Goal: Navigation & Orientation: Find specific page/section

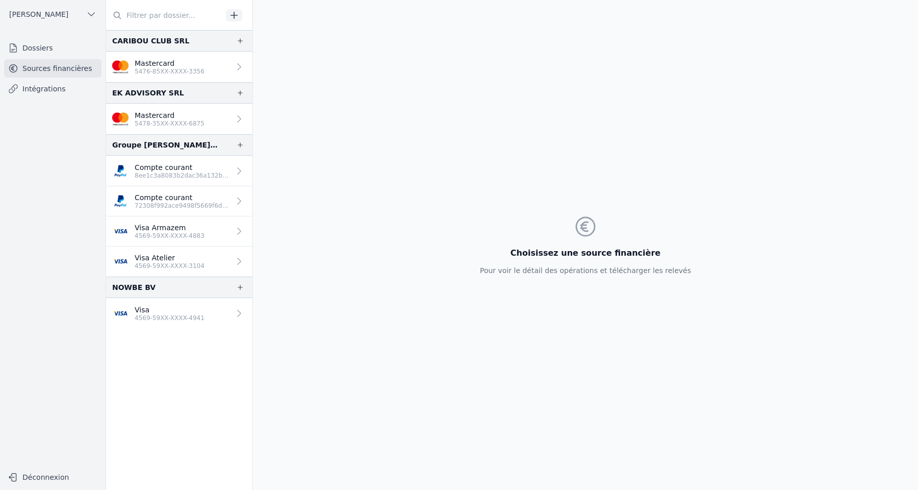
click at [180, 118] on p "Mastercard" at bounding box center [170, 115] width 70 height 10
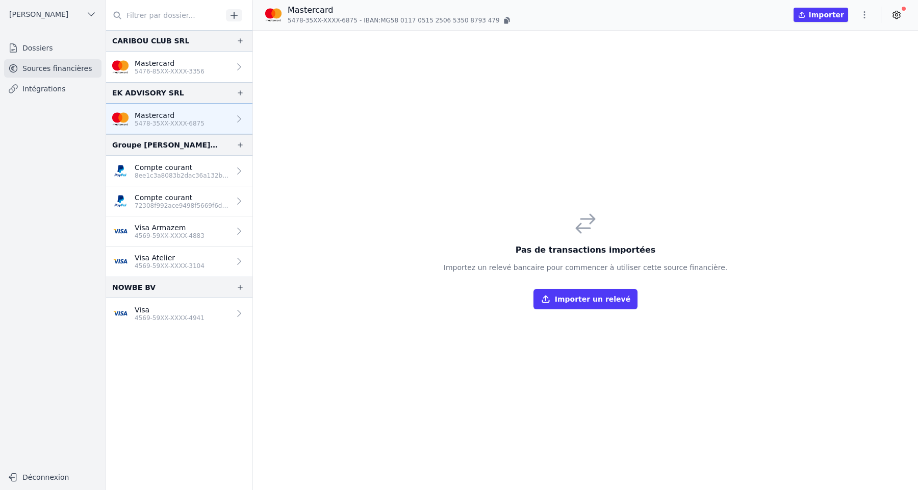
click at [198, 67] on p "Mastercard" at bounding box center [170, 63] width 70 height 10
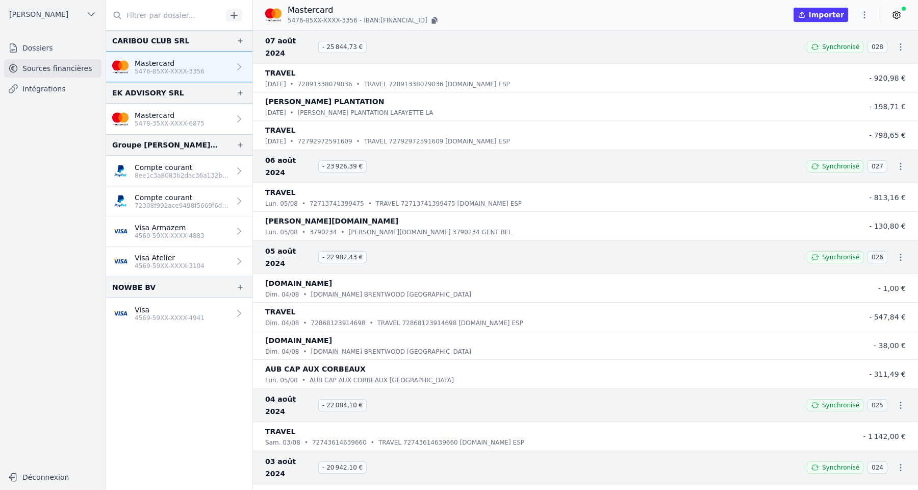
click at [900, 20] on link at bounding box center [897, 15] width 18 height 16
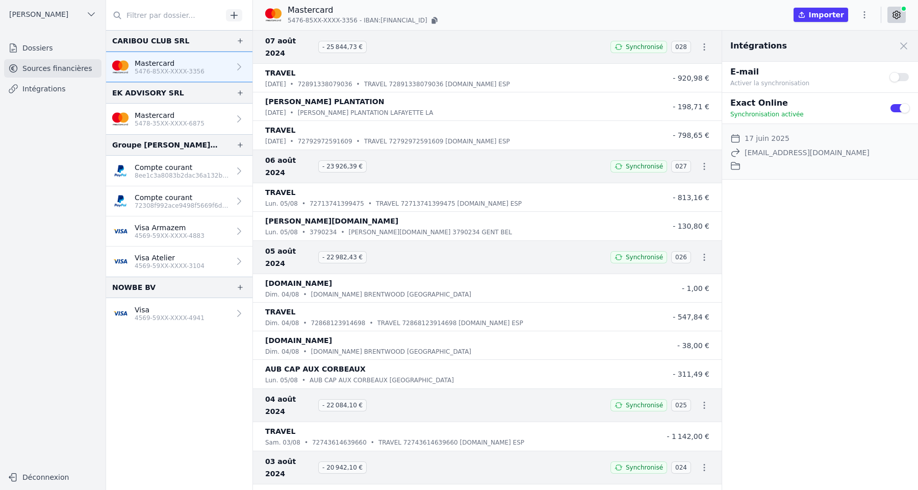
click at [899, 105] on button "Use setting" at bounding box center [900, 108] width 20 height 10
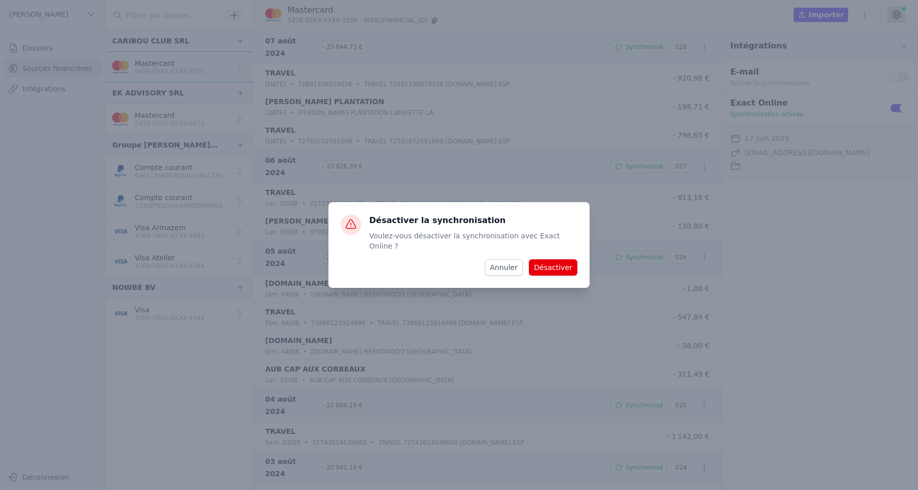
click at [554, 264] on button "Désactiver" at bounding box center [553, 267] width 48 height 16
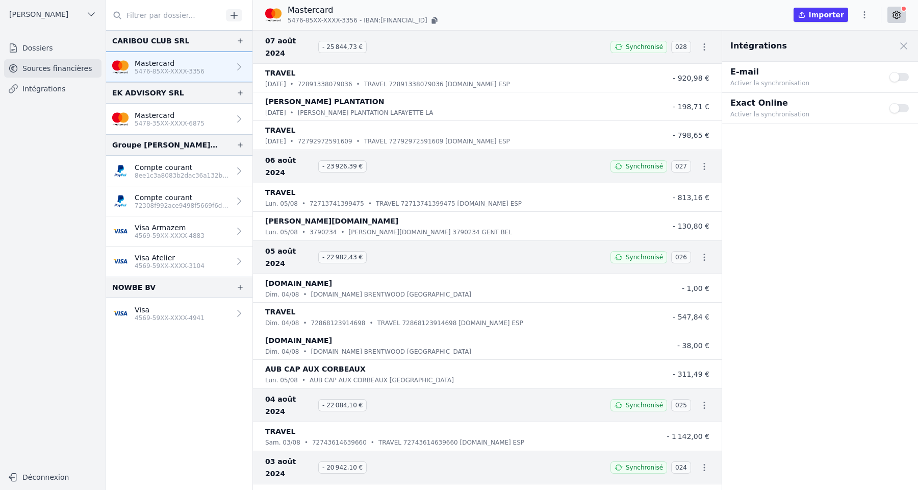
click at [900, 105] on button "Use setting" at bounding box center [900, 108] width 20 height 10
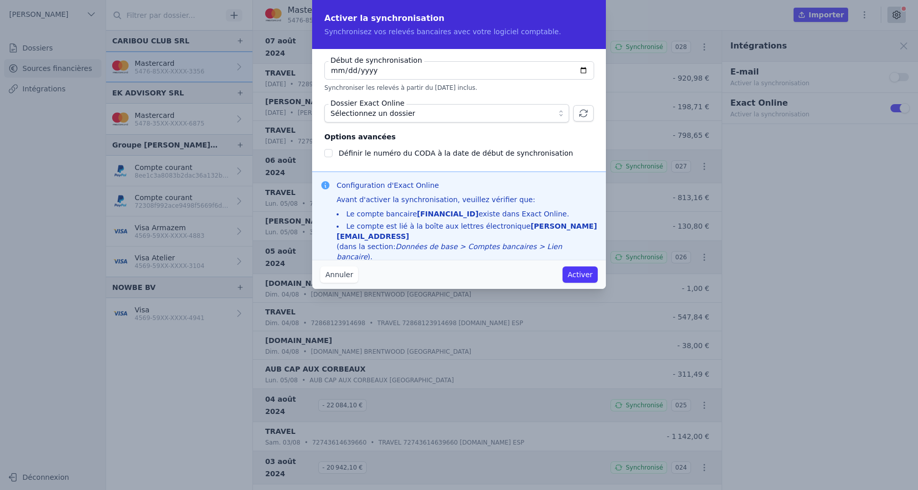
click at [337, 273] on button "Annuler" at bounding box center [339, 274] width 38 height 16
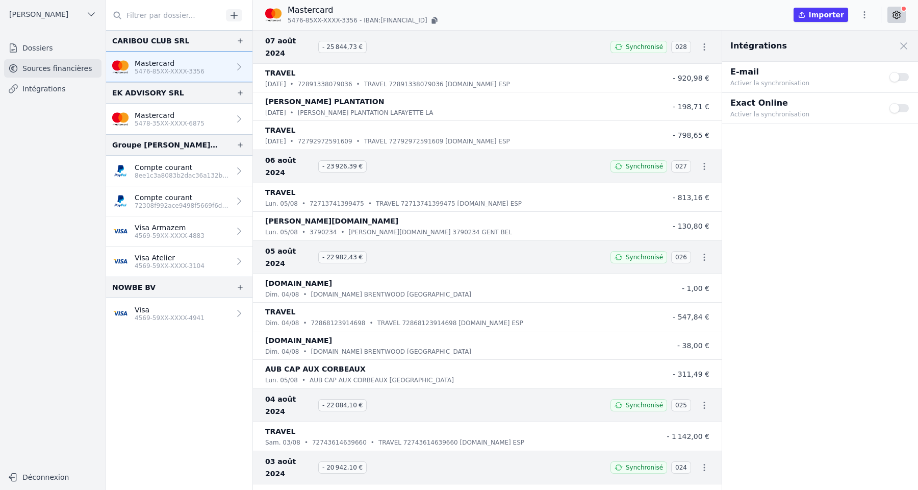
click at [436, 21] on icon "button" at bounding box center [434, 21] width 4 height 5
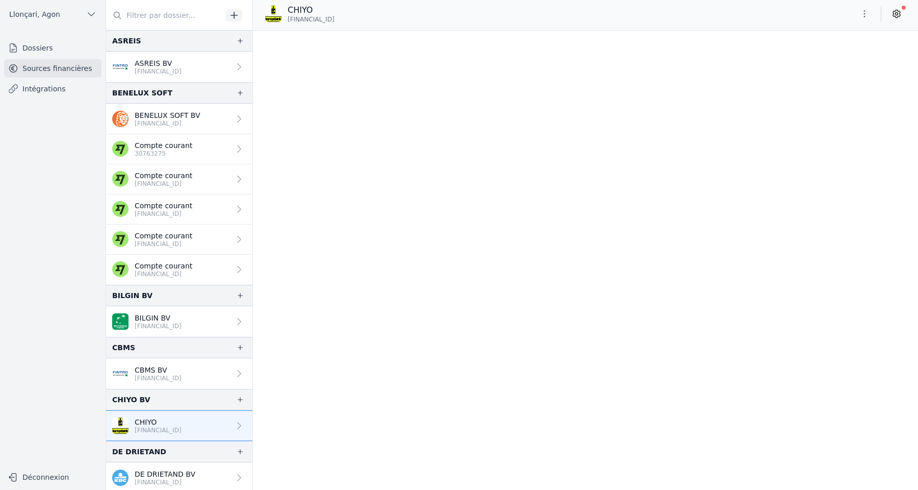
scroll to position [6706, 0]
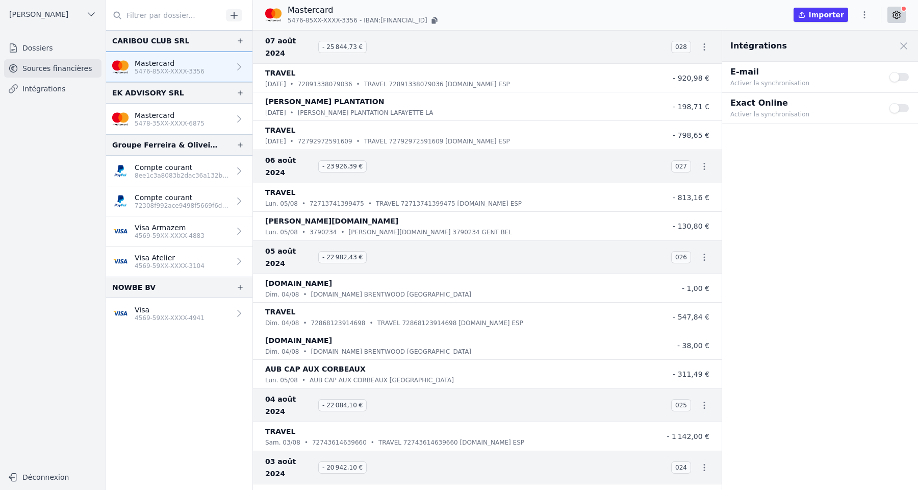
click at [138, 112] on p "Mastercard" at bounding box center [170, 115] width 70 height 10
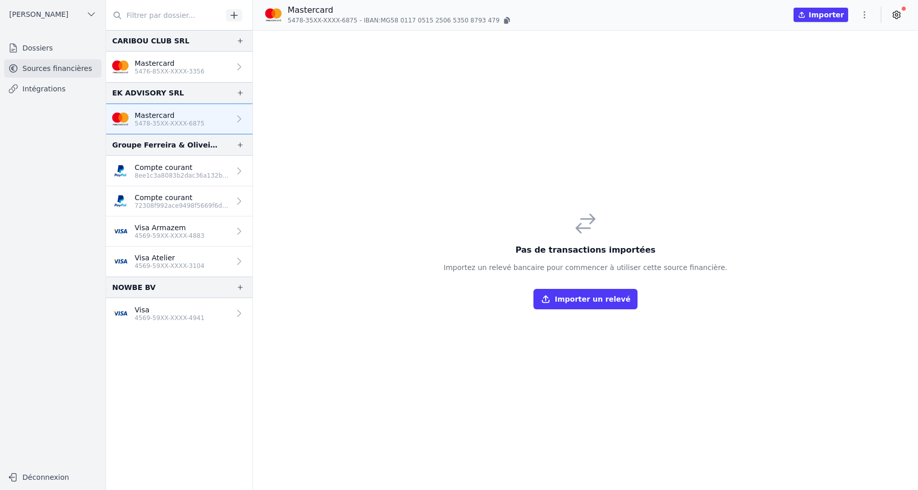
click at [174, 225] on p "Visa Armazem" at bounding box center [170, 227] width 70 height 10
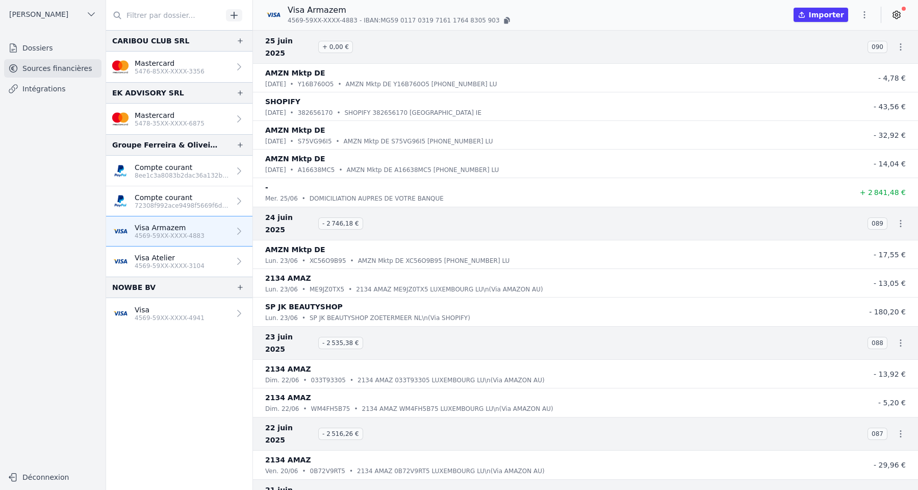
click at [177, 249] on link "Visa Atelier 4569-59XX-XXXX-3104" at bounding box center [179, 261] width 146 height 30
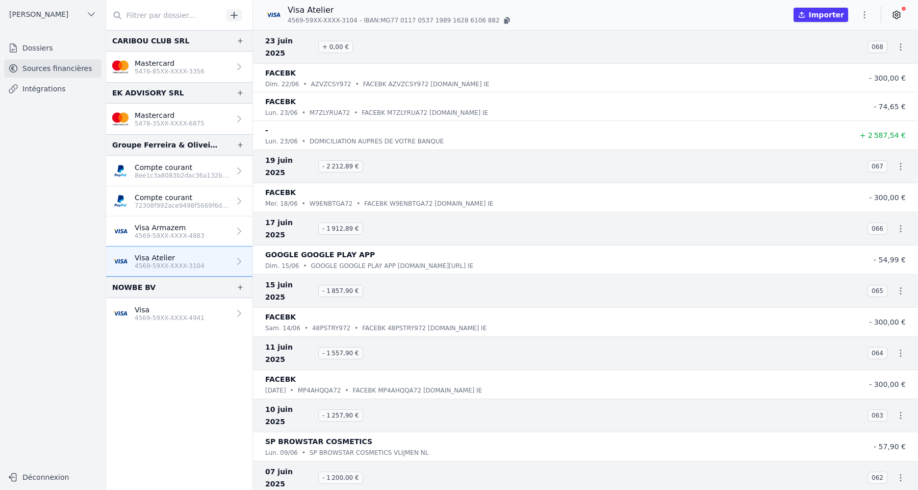
click at [181, 310] on p "Visa" at bounding box center [170, 310] width 70 height 10
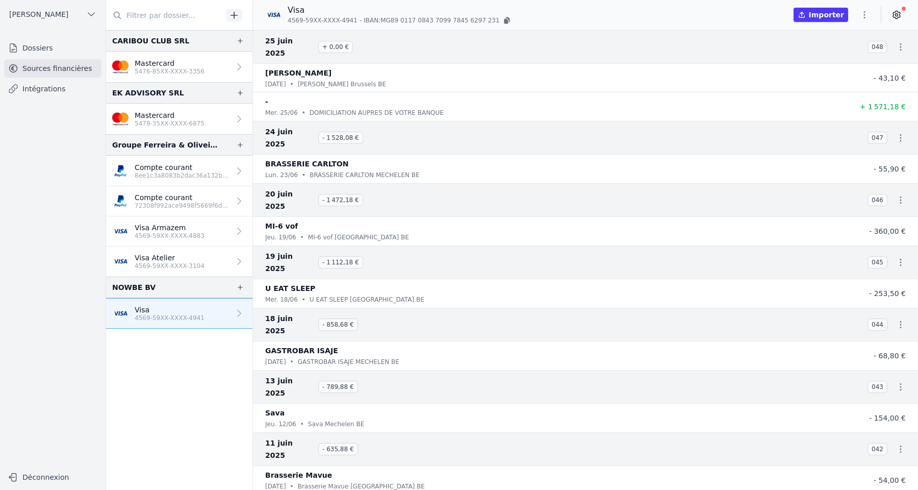
click at [198, 56] on link "Mastercard 5476-85XX-XXXX-3356" at bounding box center [179, 67] width 146 height 31
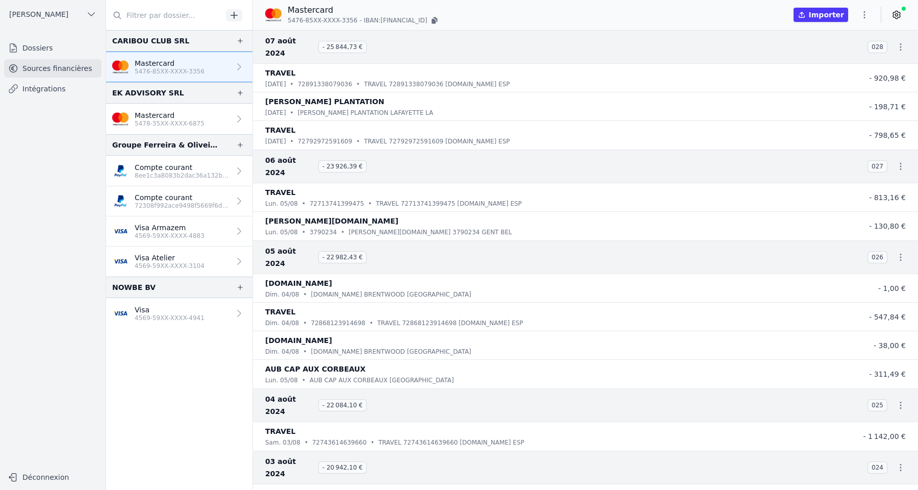
click at [191, 203] on p "72308f992ace9498f5669f6d86153607" at bounding box center [182, 205] width 95 height 8
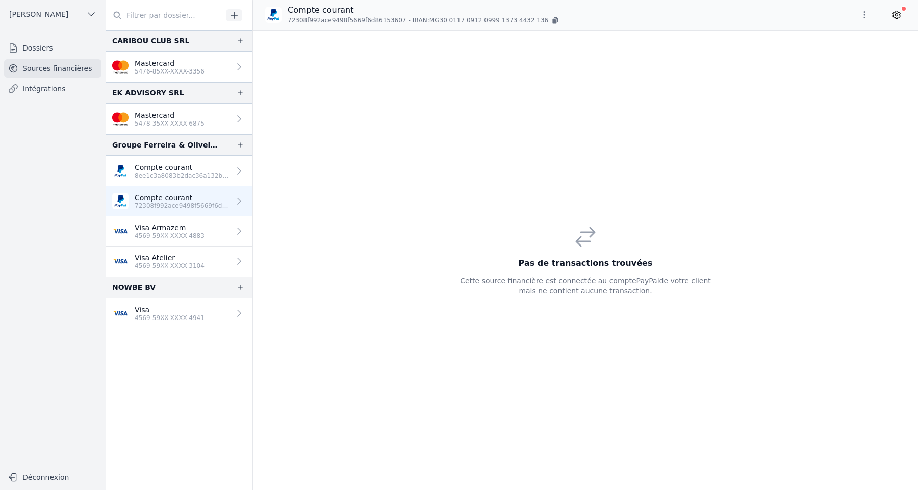
click at [198, 170] on p "Compte courant" at bounding box center [182, 167] width 95 height 10
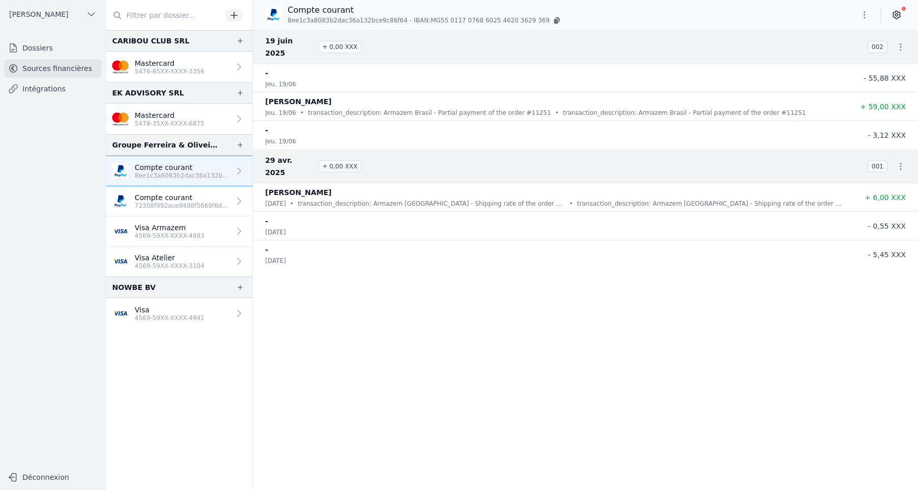
click at [198, 196] on p "Compte courant" at bounding box center [182, 197] width 95 height 10
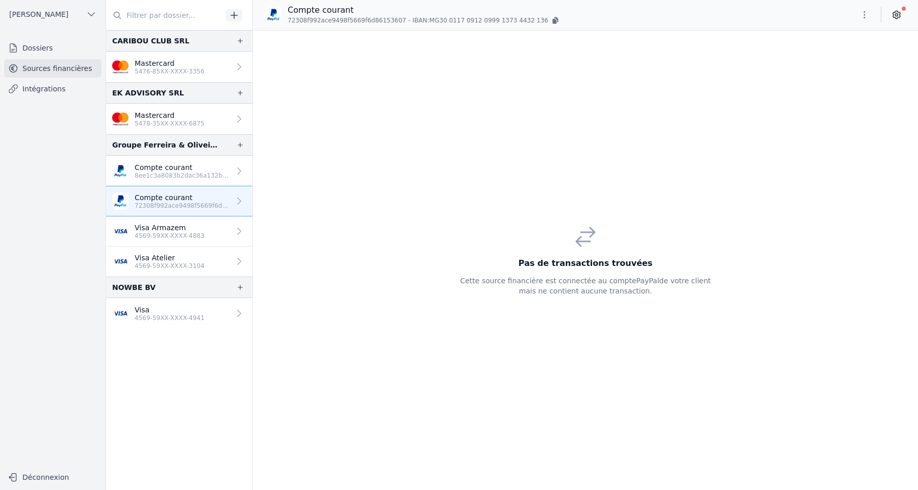
click at [202, 166] on p "Compte courant" at bounding box center [182, 167] width 95 height 10
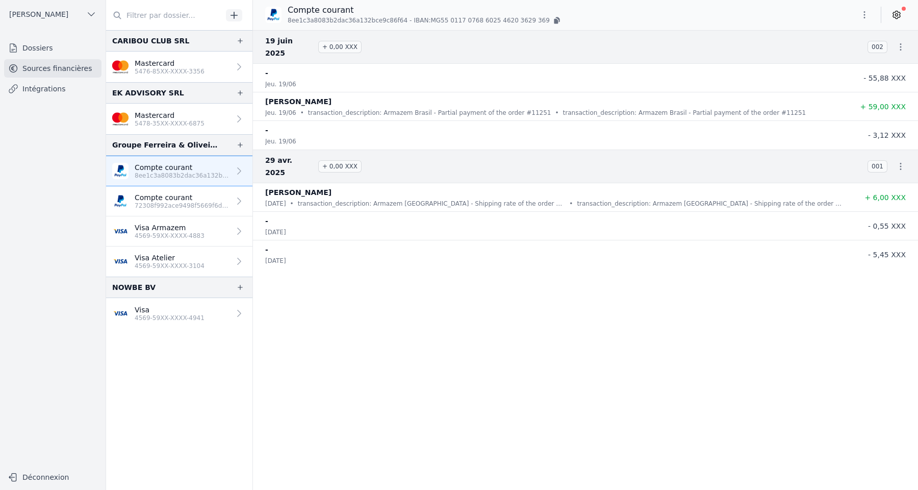
click at [202, 205] on p "72308f992ace9498f5669f6d86153607" at bounding box center [182, 205] width 95 height 8
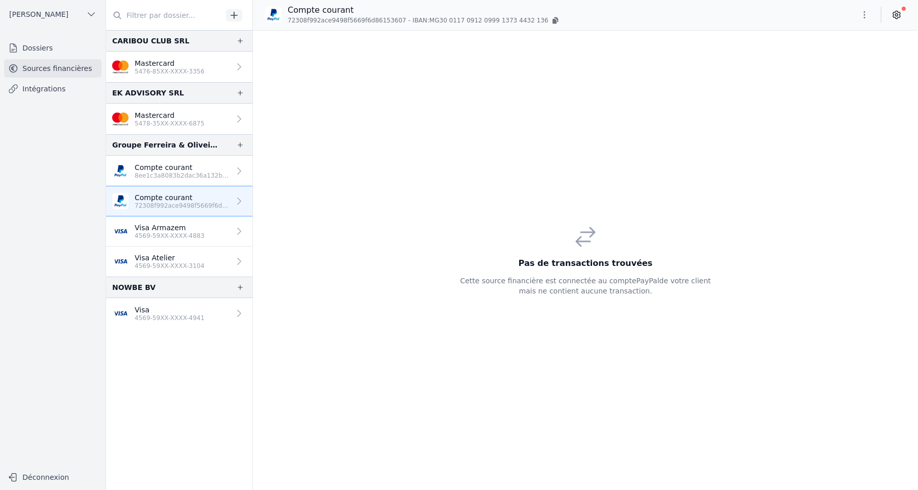
click at [204, 179] on p "8ee1c3a8083b2dac36a132bce9c86f64" at bounding box center [182, 175] width 95 height 8
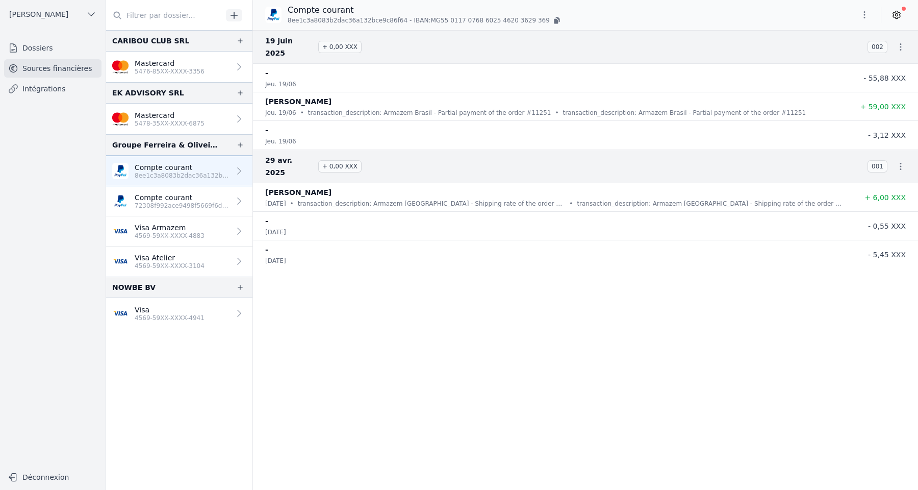
click at [222, 191] on link "Compte courant 72308f992ace9498f5669f6d86153607" at bounding box center [179, 201] width 146 height 30
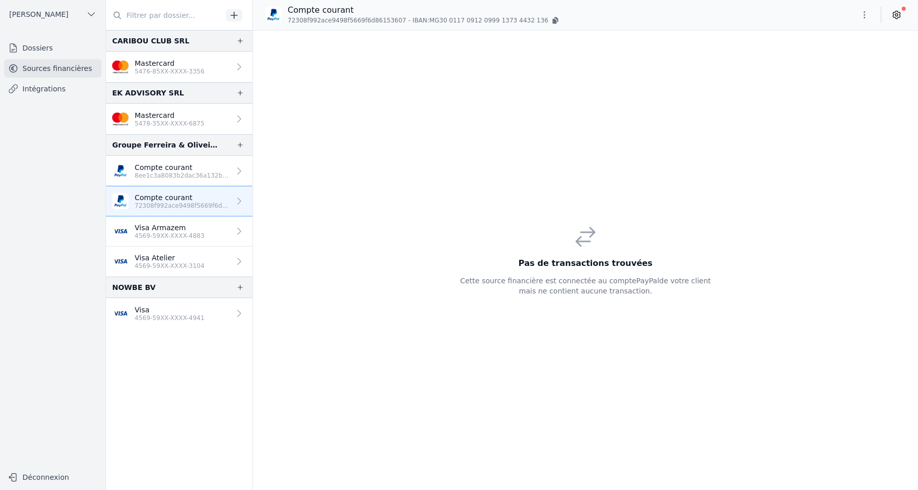
click at [196, 180] on link "Compte courant 8ee1c3a8083b2dac36a132bce9c86f64" at bounding box center [179, 171] width 146 height 31
